Goal: Check status: Check status

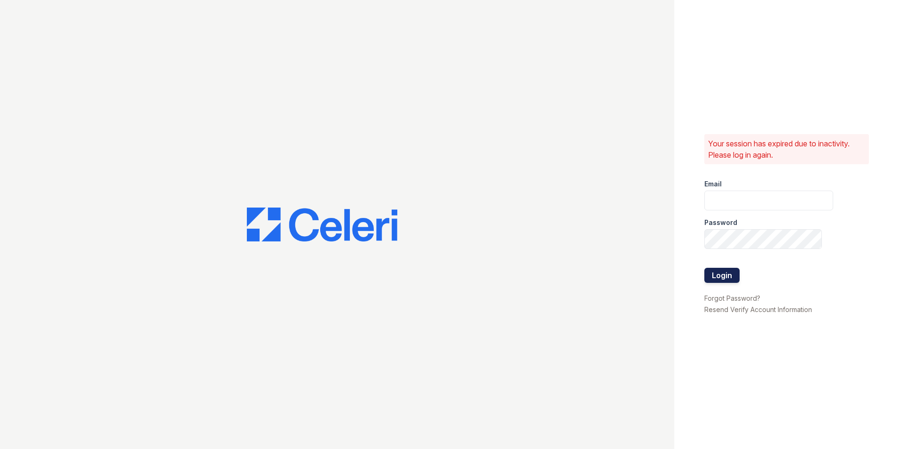
type input "Stellaleasing@loganpm.com"
click at [724, 274] on button "Login" at bounding box center [722, 275] width 35 height 15
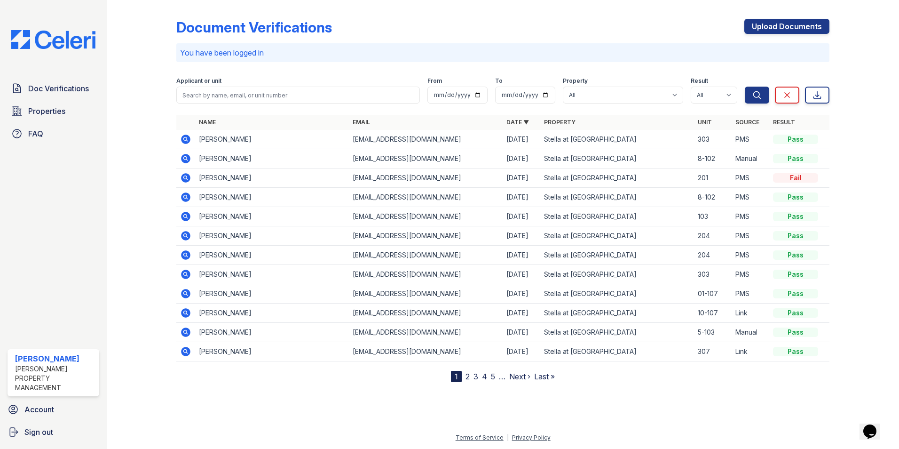
click at [190, 139] on icon at bounding box center [185, 139] width 9 height 9
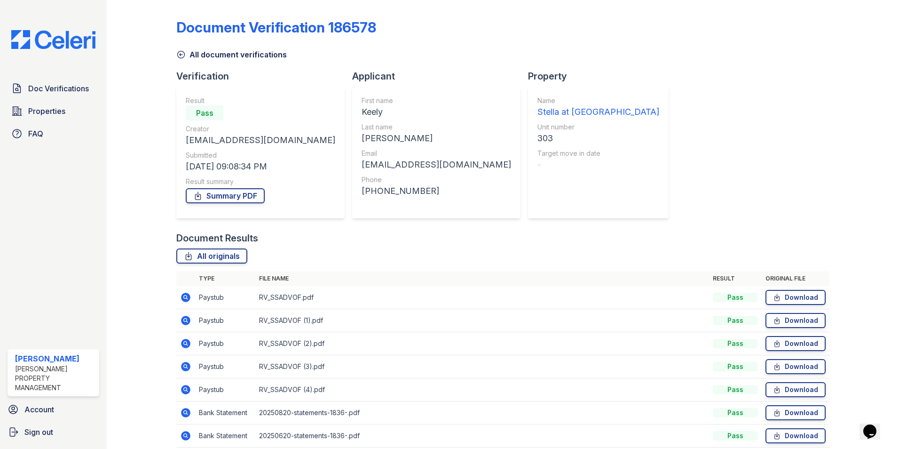
scroll to position [132, 0]
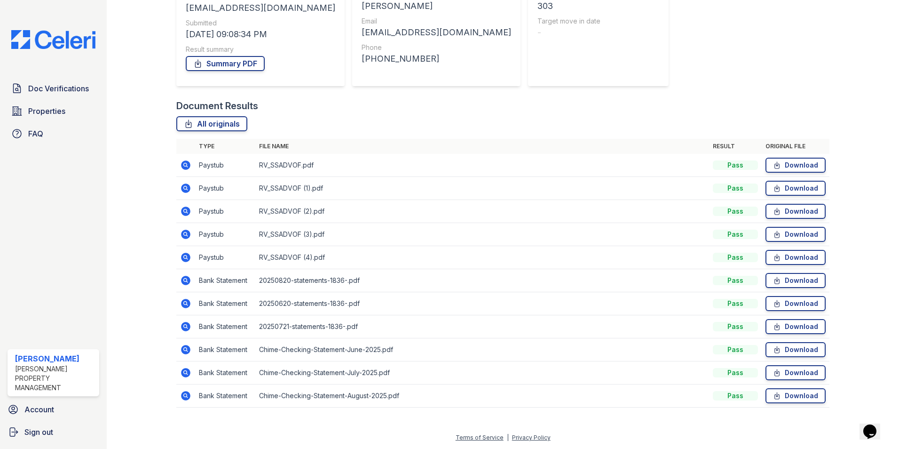
click at [187, 166] on icon at bounding box center [185, 164] width 9 height 9
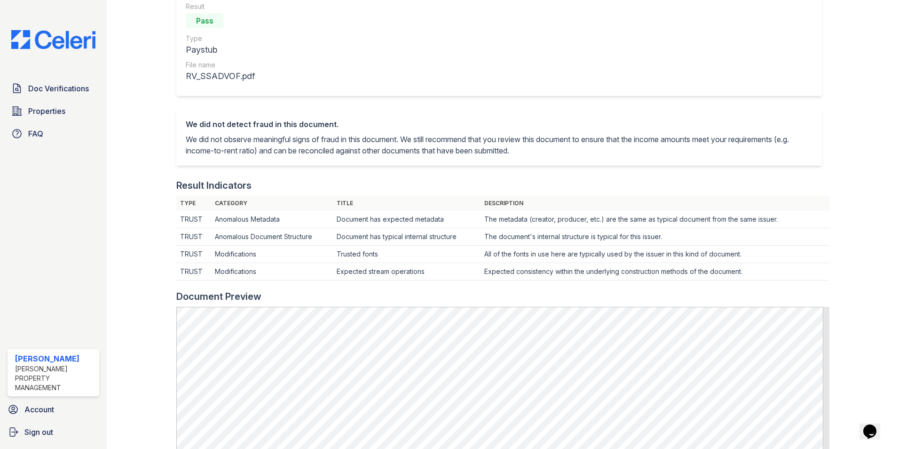
scroll to position [105, 0]
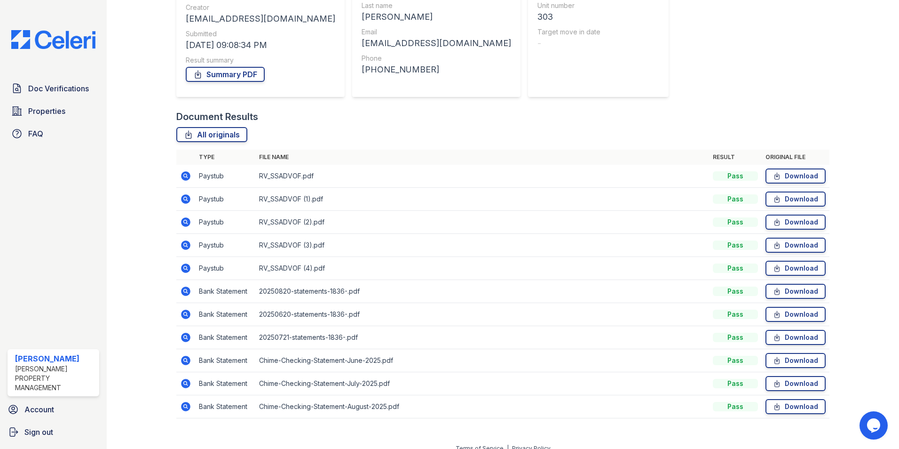
scroll to position [132, 0]
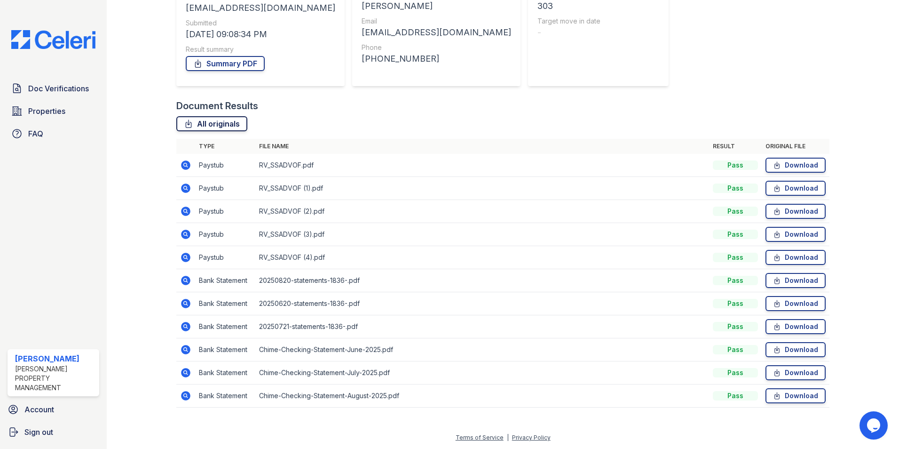
click at [202, 125] on link "All originals" at bounding box center [211, 123] width 71 height 15
click at [862, 30] on div at bounding box center [857, 144] width 55 height 545
click at [186, 127] on icon at bounding box center [188, 123] width 9 height 9
click at [458, 111] on div "Document Results" at bounding box center [502, 105] width 653 height 13
click at [692, 110] on div "Document Results" at bounding box center [502, 105] width 653 height 13
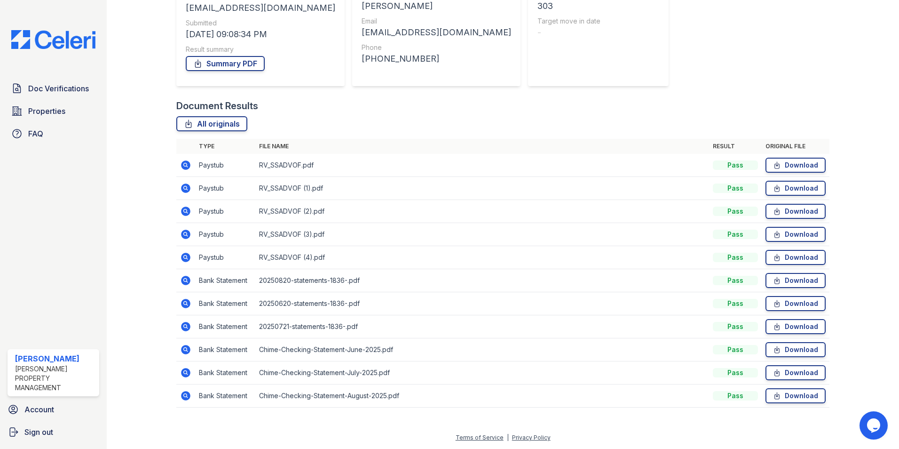
click at [310, 163] on td "RV_SSADVOF.pdf" at bounding box center [482, 165] width 454 height 23
